Goal: Navigation & Orientation: Find specific page/section

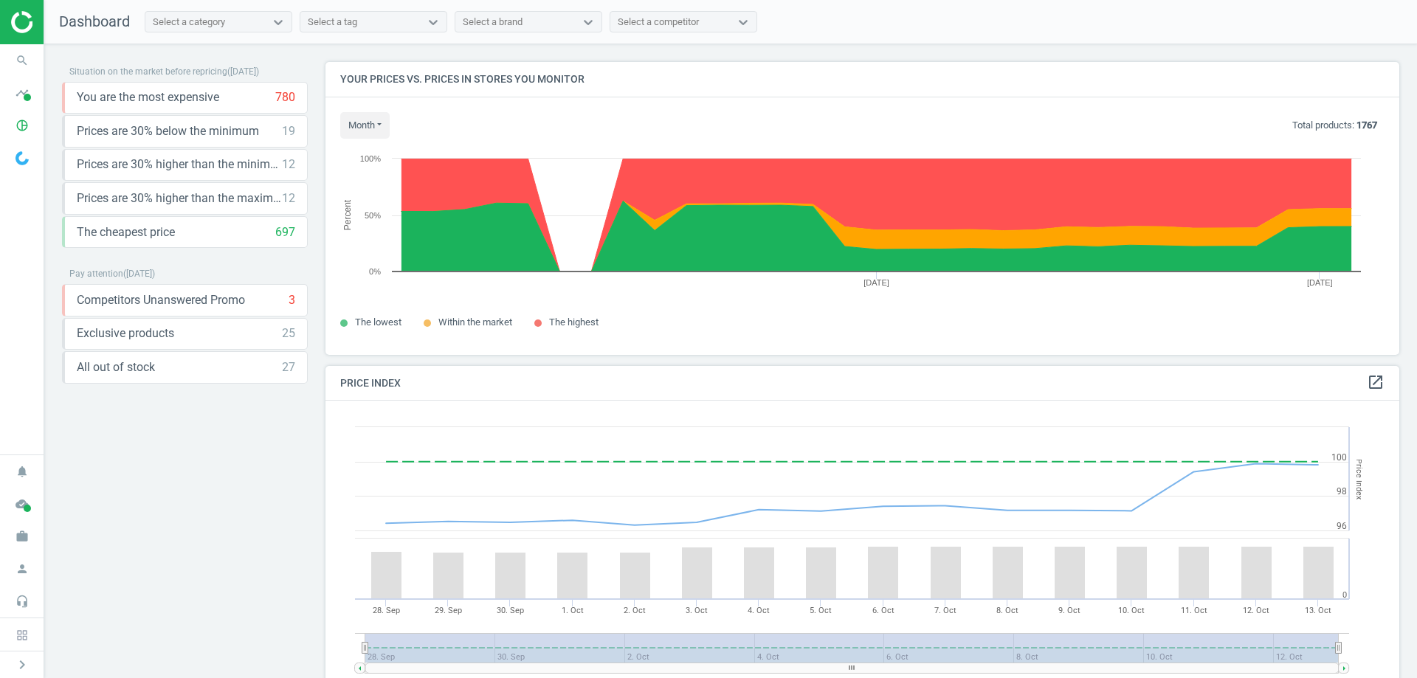
scroll to position [362, 1086]
click at [466, 49] on div "Situation on the market before repricing ( [DATE] ) You are the most expensive …" at bounding box center [730, 364] width 1373 height 641
click at [649, 24] on div "Select a competitor" at bounding box center [658, 21] width 81 height 13
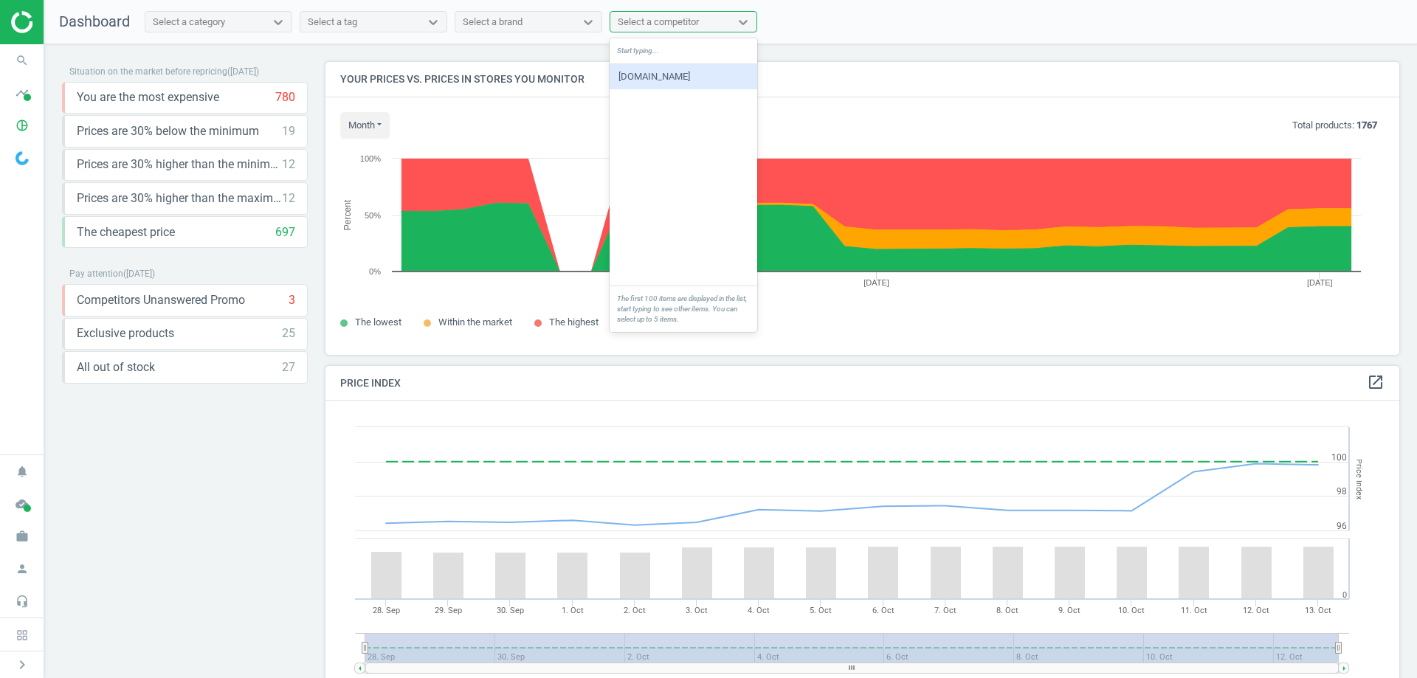
click at [649, 24] on div "Select a competitor" at bounding box center [658, 21] width 81 height 13
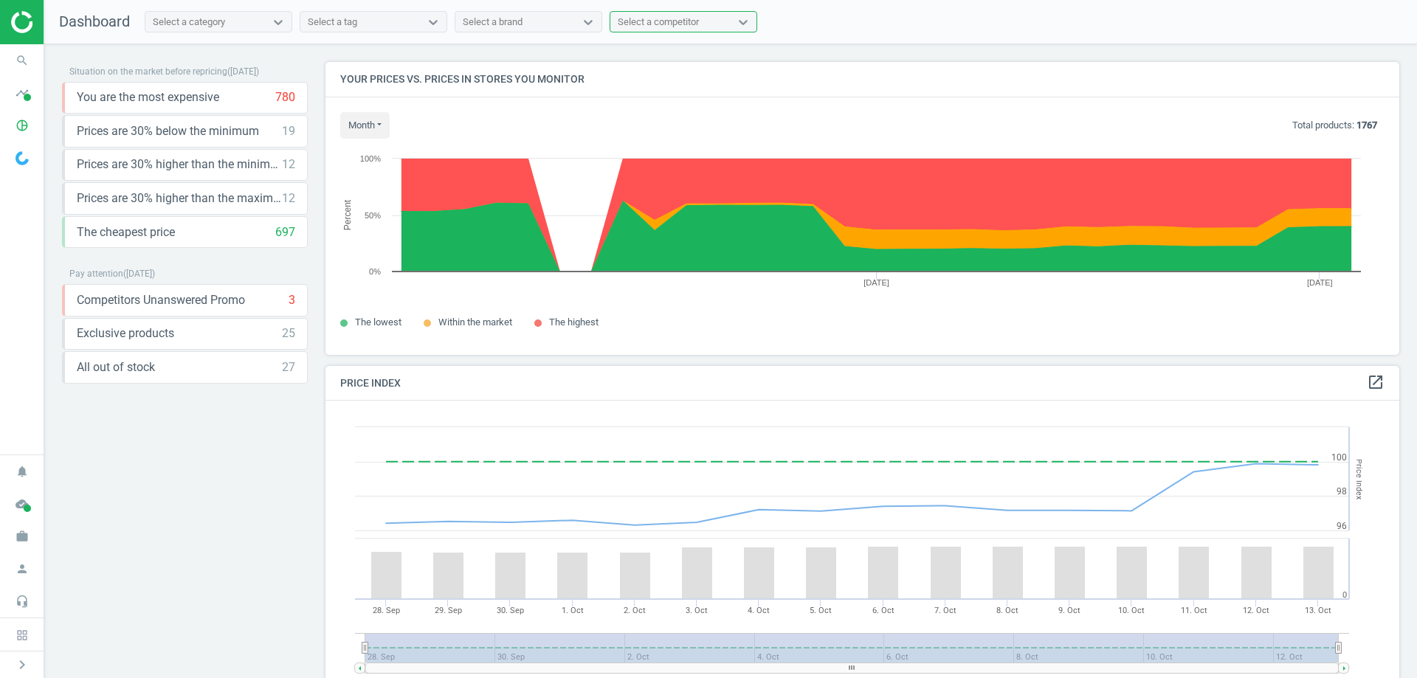
click at [642, 46] on div "Situation on the market before repricing ( [DATE] ) You are the most expensive …" at bounding box center [730, 364] width 1373 height 641
click at [29, 62] on icon "search" at bounding box center [22, 60] width 28 height 28
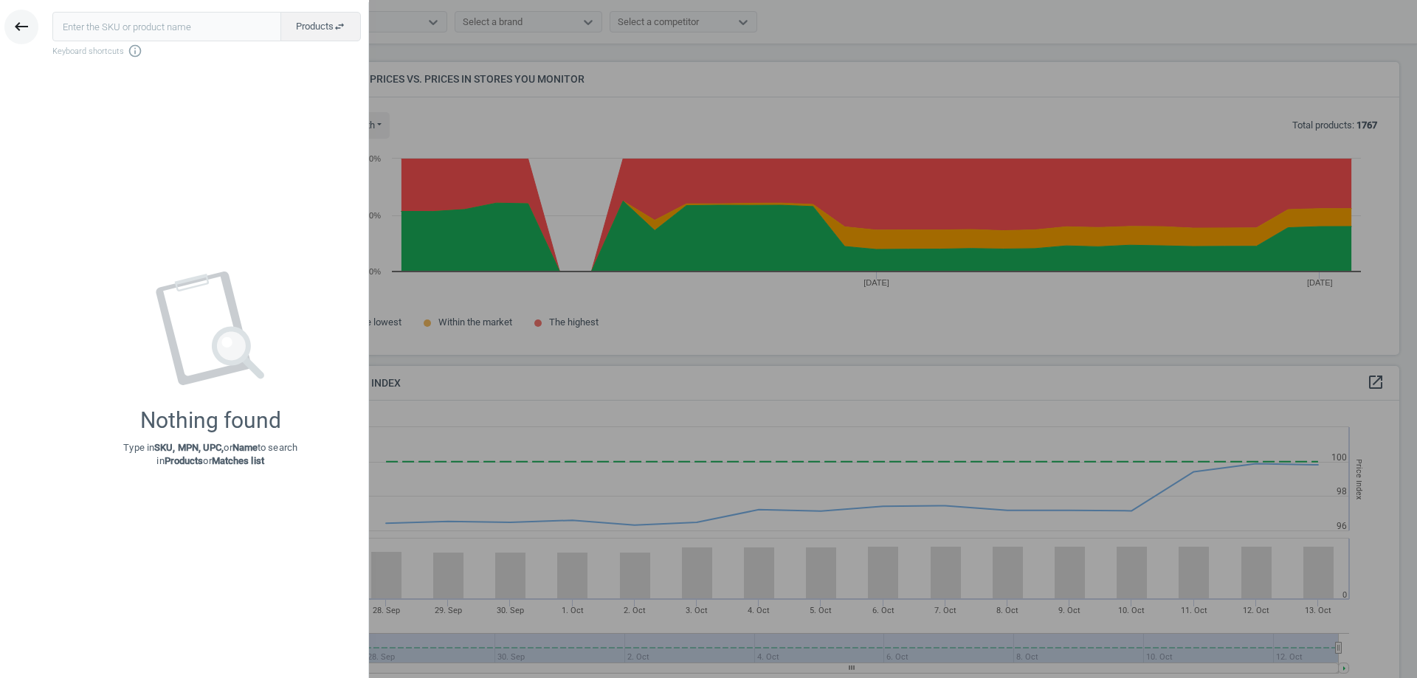
click at [26, 24] on icon "keyboard_backspace" at bounding box center [22, 27] width 18 height 18
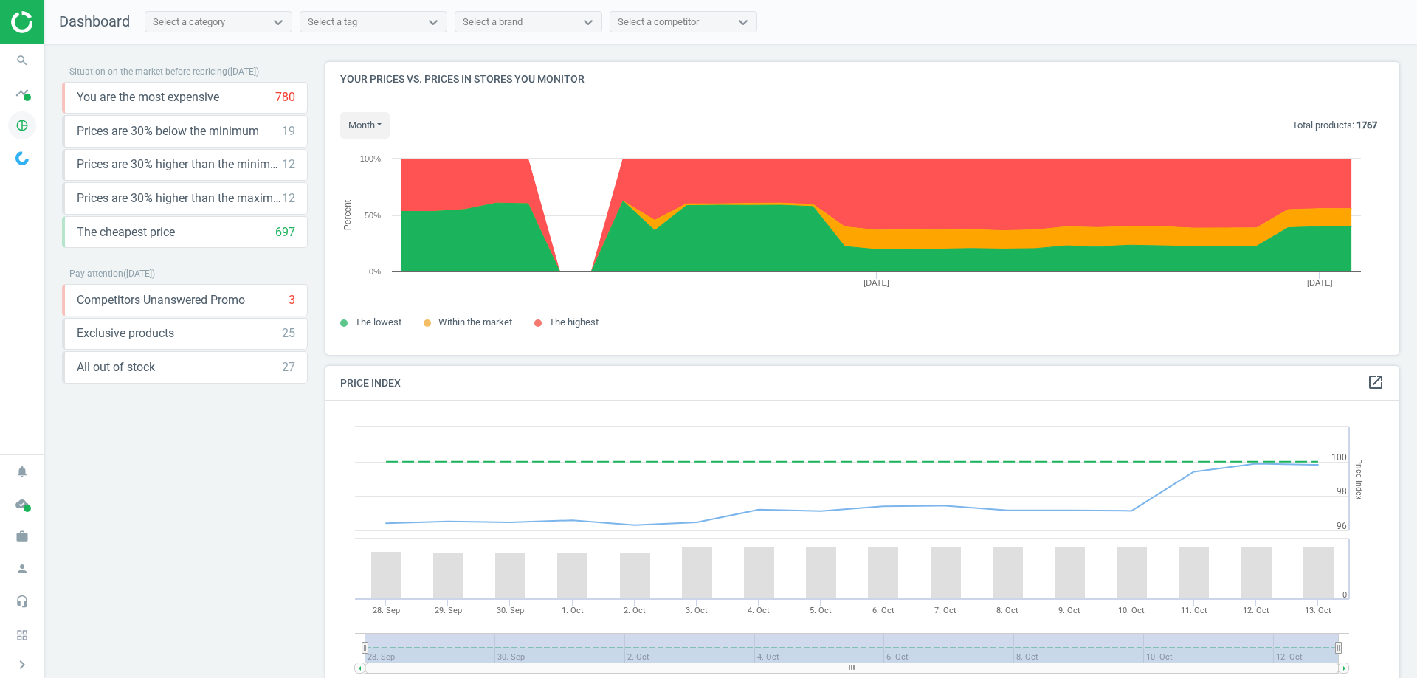
click at [20, 125] on icon "pie_chart_outlined" at bounding box center [22, 125] width 28 height 28
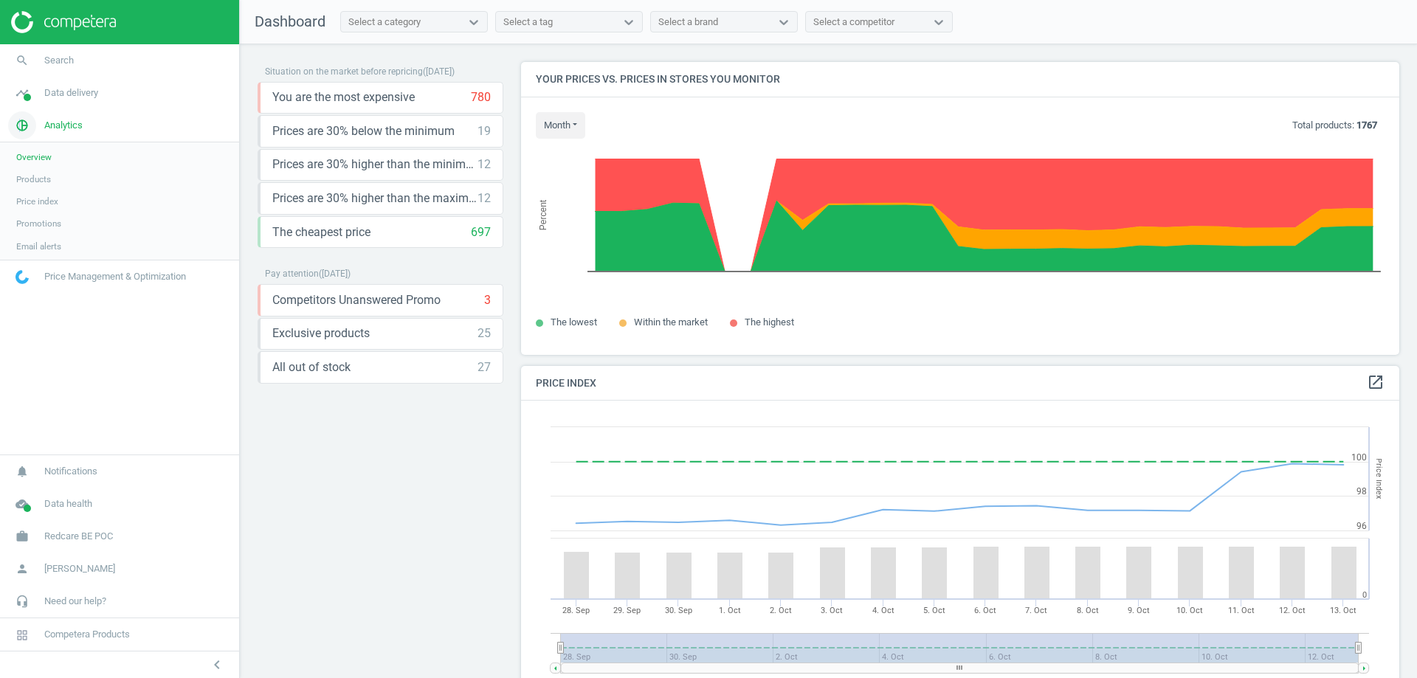
scroll to position [362, 890]
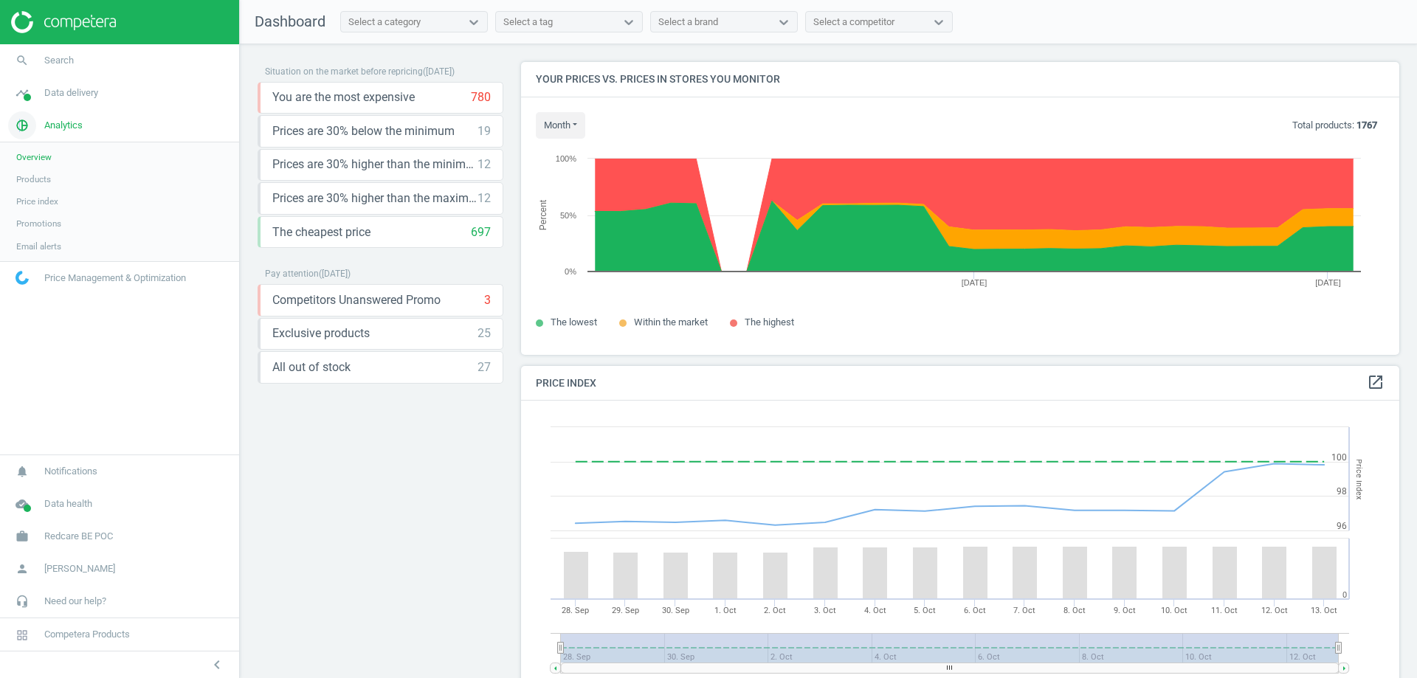
click at [20, 125] on icon "pie_chart_outlined" at bounding box center [22, 125] width 28 height 28
click at [89, 531] on span "Redcare BE POC" at bounding box center [78, 536] width 69 height 13
click at [32, 493] on span "Switch campaign" at bounding box center [49, 493] width 66 height 12
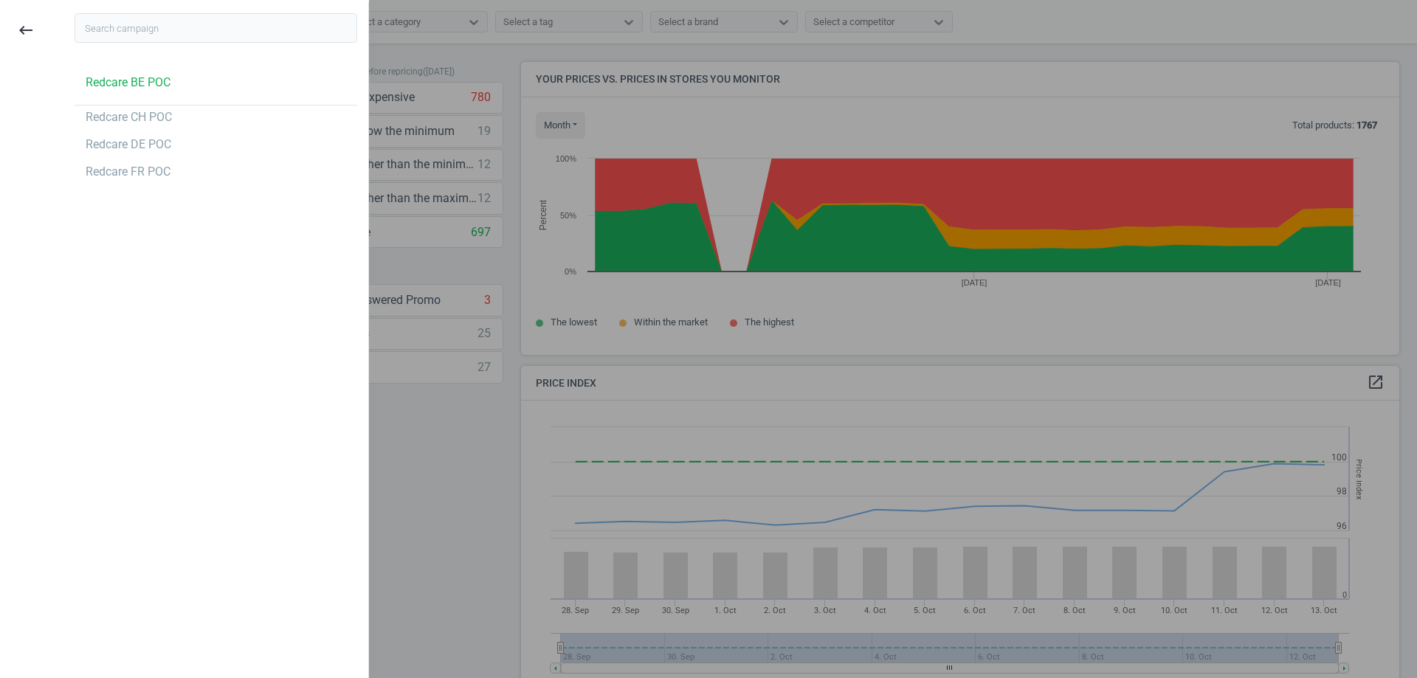
click at [345, 480] on div "Redcare BE POC Redcare CH POC Redcare DE POC Redcare FR POC" at bounding box center [215, 341] width 305 height 678
click at [407, 474] on div at bounding box center [708, 339] width 1417 height 678
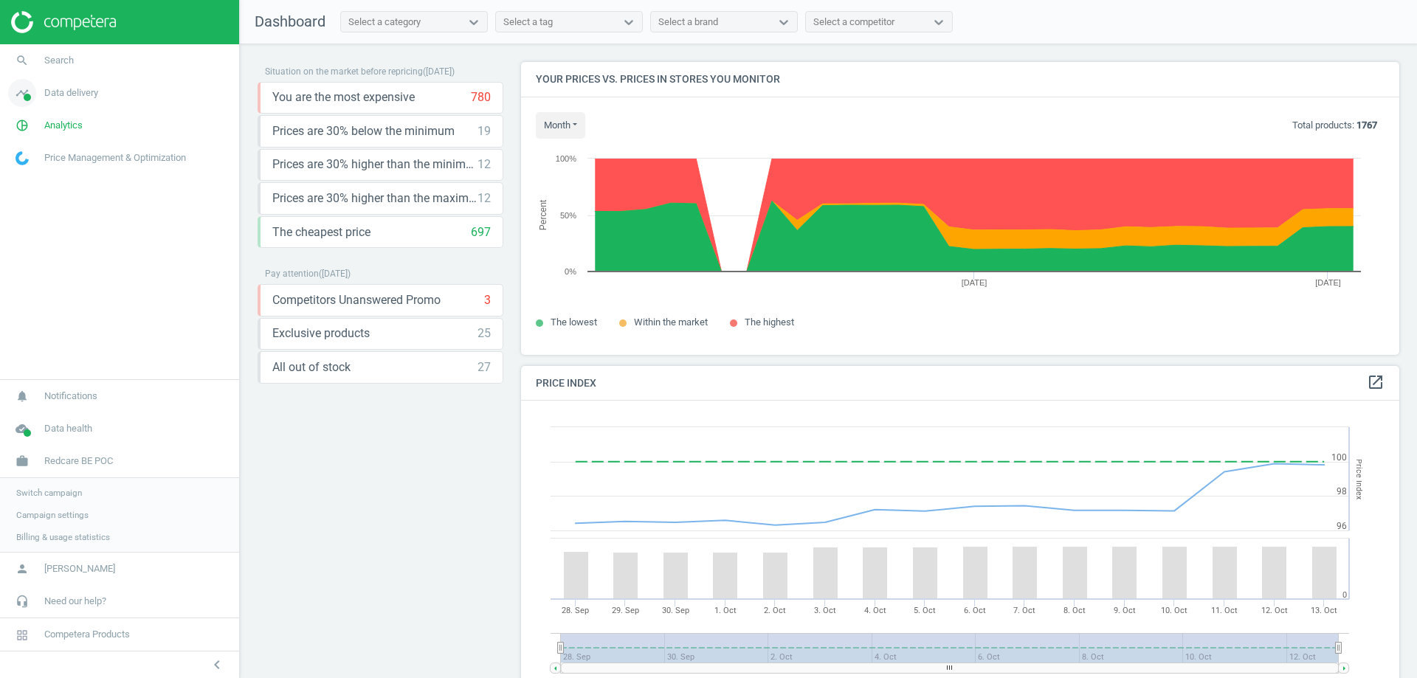
click at [89, 90] on span "Data delivery" at bounding box center [71, 92] width 54 height 13
